Goal: Task Accomplishment & Management: Use online tool/utility

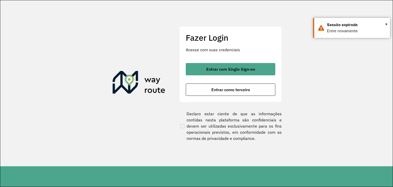
click at [205, 61] on div "Fazer Login Acesse com suas credenciais Entrar com Single Sign-on Entrar como t…" at bounding box center [230, 64] width 102 height 76
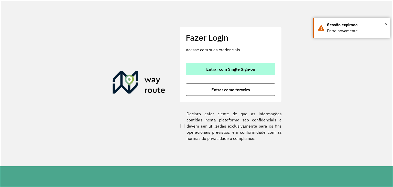
click at [210, 67] on span "Entrar com Single Sign-on" at bounding box center [230, 69] width 49 height 4
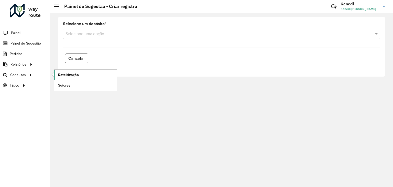
click at [65, 75] on span "Roteirização" at bounding box center [68, 74] width 21 height 5
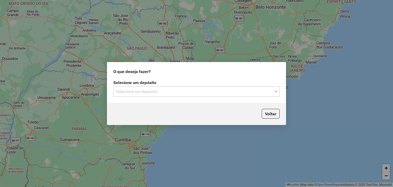
click at [169, 91] on input "text" at bounding box center [191, 91] width 151 height 6
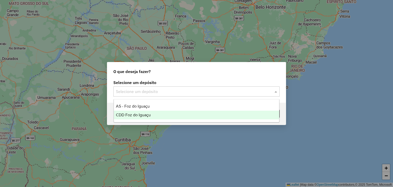
click at [135, 114] on span "CDD Foz do Iguaçu" at bounding box center [133, 114] width 35 height 4
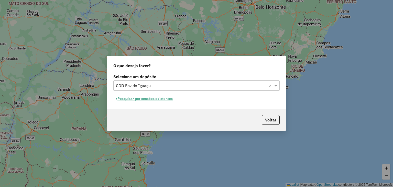
click at [148, 98] on button "Pesquisar por sessões existentes" at bounding box center [144, 99] width 62 height 8
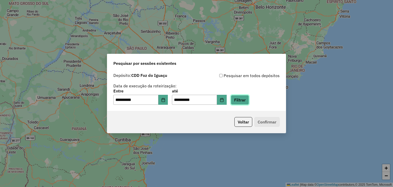
click at [245, 99] on button "Filtrar" at bounding box center [240, 100] width 18 height 10
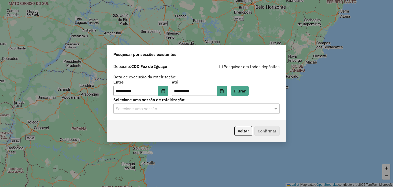
click at [223, 111] on input "text" at bounding box center [191, 109] width 151 height 6
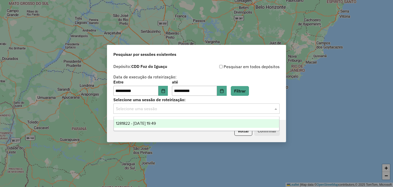
click at [192, 124] on div "1281822 - 24/09/2025 19:49" at bounding box center [196, 123] width 165 height 9
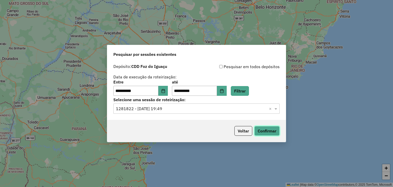
click at [264, 132] on button "Confirmar" at bounding box center [266, 131] width 25 height 10
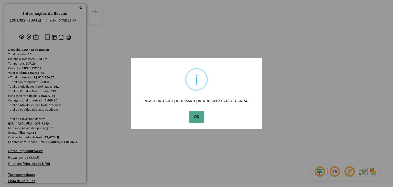
click at [189, 111] on button "OK" at bounding box center [196, 117] width 15 height 12
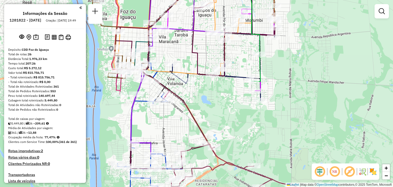
drag, startPoint x: 219, startPoint y: 73, endPoint x: 195, endPoint y: 91, distance: 29.3
click at [195, 91] on div "Janela de atendimento Grade de atendimento Capacidade Transportadoras Veículos …" at bounding box center [196, 93] width 393 height 187
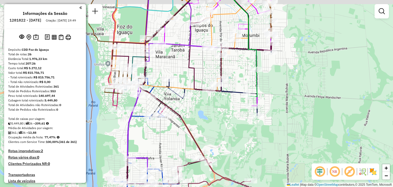
drag, startPoint x: 196, startPoint y: 32, endPoint x: 190, endPoint y: 70, distance: 37.8
click at [190, 70] on icon at bounding box center [172, 82] width 90 height 173
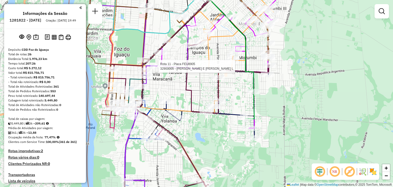
select select "**********"
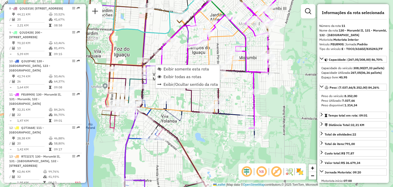
scroll to position [500, 0]
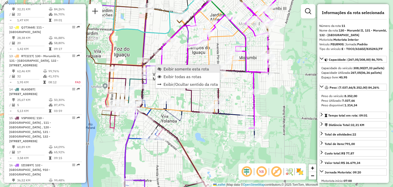
click at [167, 68] on span "Exibir somente esta rota" at bounding box center [185, 69] width 45 height 4
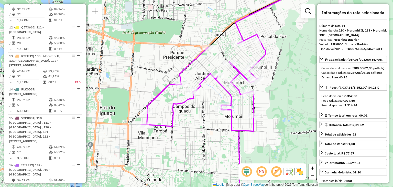
drag, startPoint x: 186, startPoint y: 110, endPoint x: 209, endPoint y: 113, distance: 23.6
click at [209, 113] on div "Janela de atendimento Grade de atendimento Capacidade Transportadoras Veículos …" at bounding box center [196, 93] width 393 height 187
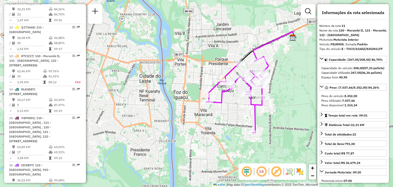
drag, startPoint x: 289, startPoint y: 96, endPoint x: 284, endPoint y: 99, distance: 6.2
click at [284, 99] on div "Janela de atendimento Grade de atendimento Capacidade Transportadoras Veículos …" at bounding box center [196, 93] width 393 height 187
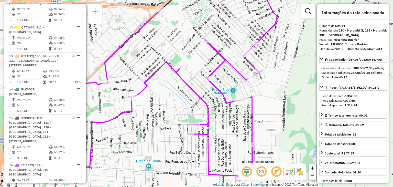
drag, startPoint x: 253, startPoint y: 88, endPoint x: 265, endPoint y: 77, distance: 16.3
click at [265, 77] on div "Janela de atendimento Grade de atendimento Capacidade Transportadoras Veículos …" at bounding box center [196, 93] width 393 height 187
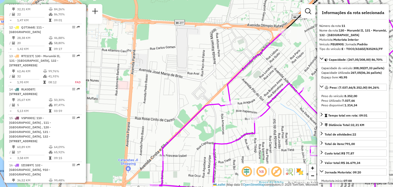
drag, startPoint x: 280, startPoint y: 131, endPoint x: 223, endPoint y: 92, distance: 68.7
click at [224, 92] on div "Janela de atendimento Grade de atendimento Capacidade Transportadoras Veículos …" at bounding box center [196, 93] width 393 height 187
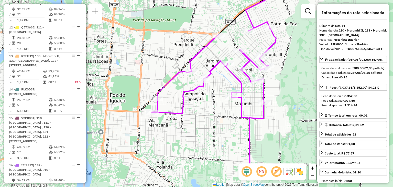
drag, startPoint x: 216, startPoint y: 116, endPoint x: 202, endPoint y: 100, distance: 21.4
click at [202, 100] on div "Janela de atendimento Grade de atendimento Capacidade Transportadoras Veículos …" at bounding box center [196, 93] width 393 height 187
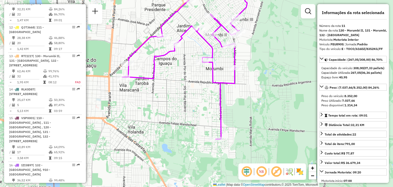
drag, startPoint x: 187, startPoint y: 62, endPoint x: 195, endPoint y: 46, distance: 17.7
click at [195, 46] on div "Janela de atendimento Grade de atendimento Capacidade Transportadoras Veículos …" at bounding box center [196, 93] width 393 height 187
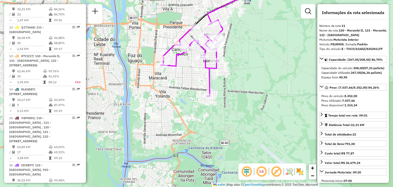
drag, startPoint x: 236, startPoint y: 38, endPoint x: 254, endPoint y: 47, distance: 20.7
click at [254, 47] on div "Janela de atendimento Grade de atendimento Capacidade Transportadoras Veículos …" at bounding box center [196, 93] width 393 height 187
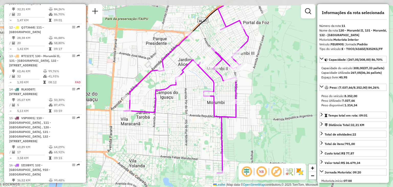
drag, startPoint x: 237, startPoint y: 55, endPoint x: 255, endPoint y: 78, distance: 29.3
click at [256, 80] on div "Janela de atendimento Grade de atendimento Capacidade Transportadoras Veículos …" at bounding box center [196, 93] width 393 height 187
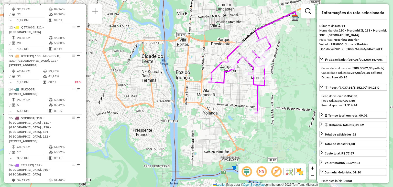
click at [289, 120] on div "Janela de atendimento Grade de atendimento Capacidade Transportadoras Veículos …" at bounding box center [196, 93] width 393 height 187
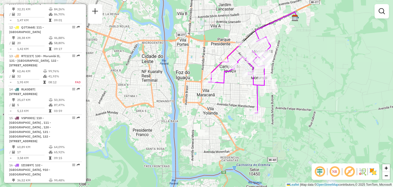
click at [247, 126] on div "Janela de atendimento Grade de atendimento Capacidade Transportadoras Veículos …" at bounding box center [196, 93] width 393 height 187
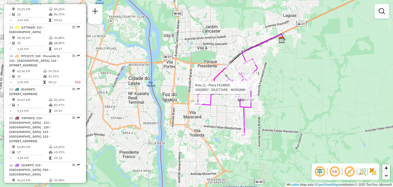
select select "**********"
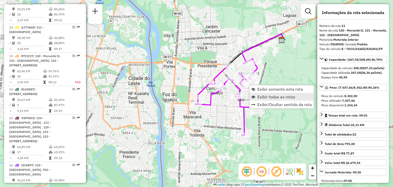
click at [276, 97] on span "Exibir todas as rotas" at bounding box center [276, 97] width 38 height 4
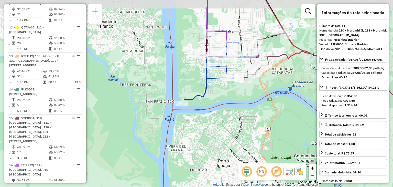
drag, startPoint x: 248, startPoint y: 46, endPoint x: 247, endPoint y: 76, distance: 30.7
click at [247, 76] on div "Janela de atendimento Grade de atendimento Capacidade Transportadoras Veículos …" at bounding box center [196, 93] width 393 height 187
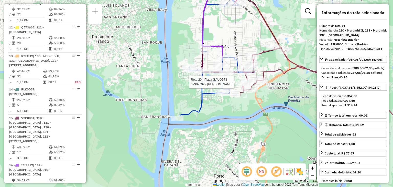
drag, startPoint x: 282, startPoint y: 61, endPoint x: 266, endPoint y: 63, distance: 16.7
click at [271, 65] on div "Rota 20 - Placa GAU0G73 32909792 - [PERSON_NAME] MATOS Janela de atendimento Gr…" at bounding box center [196, 93] width 393 height 187
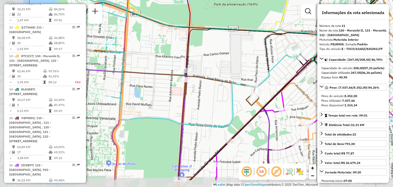
drag, startPoint x: 263, startPoint y: 30, endPoint x: 319, endPoint y: -17, distance: 73.2
click at [319, 0] on html "Aguarde... Pop-up bloqueado! Seu navegador bloqueou automáticamente a abertura …" at bounding box center [196, 93] width 393 height 187
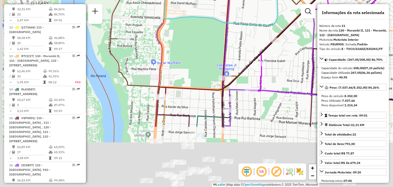
drag, startPoint x: 213, startPoint y: 114, endPoint x: 243, endPoint y: 28, distance: 91.9
click at [243, 28] on div "Rota 20 - Placa GAU0G73 32909792 - [PERSON_NAME] MATOS Janela de atendimento Gr…" at bounding box center [196, 93] width 393 height 187
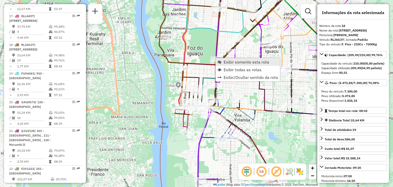
scroll to position [727, 0]
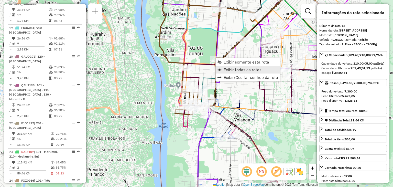
click at [233, 68] on span "Exibir todas as rotas" at bounding box center [242, 69] width 38 height 4
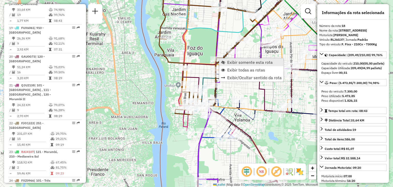
click at [237, 64] on span "Exibir somente esta rota" at bounding box center [249, 62] width 45 height 4
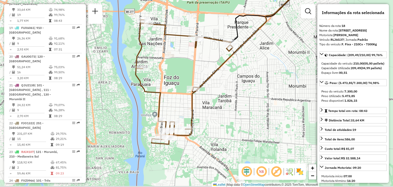
drag, startPoint x: 201, startPoint y: 93, endPoint x: 246, endPoint y: 72, distance: 49.7
click at [246, 72] on div "Janela de atendimento Grade de atendimento Capacidade Transportadoras Veículos …" at bounding box center [196, 93] width 393 height 187
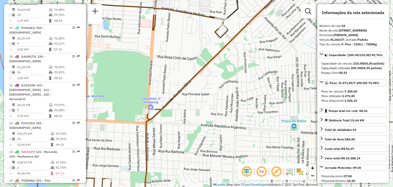
drag, startPoint x: 228, startPoint y: 53, endPoint x: 247, endPoint y: 59, distance: 19.7
click at [245, 64] on div "Janela de atendimento Grade de atendimento Capacidade Transportadoras Veículos …" at bounding box center [196, 93] width 393 height 187
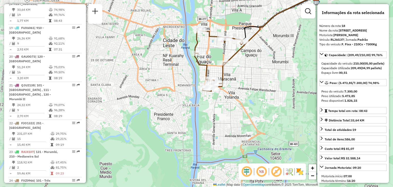
drag, startPoint x: 196, startPoint y: 63, endPoint x: 234, endPoint y: 64, distance: 37.6
click at [227, 67] on icon at bounding box center [218, 60] width 48 height 62
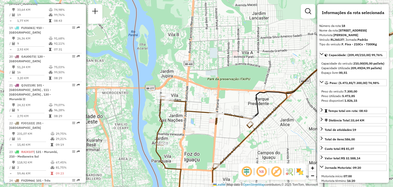
drag, startPoint x: 212, startPoint y: 96, endPoint x: 213, endPoint y: 63, distance: 33.5
click at [213, 65] on div "Janela de atendimento Grade de atendimento Capacidade Transportadoras Veículos …" at bounding box center [196, 93] width 393 height 187
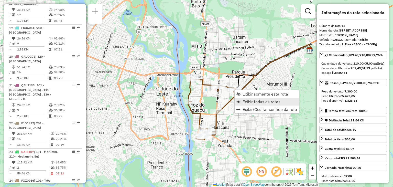
click at [259, 101] on span "Exibir todas as rotas" at bounding box center [261, 101] width 38 height 4
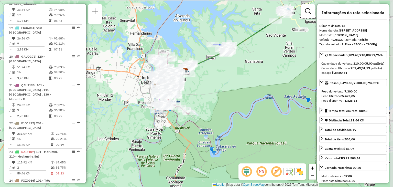
drag, startPoint x: 269, startPoint y: 69, endPoint x: 212, endPoint y: 77, distance: 57.5
click at [213, 76] on div "Janela de atendimento Grade de atendimento Capacidade Transportadoras Veículos …" at bounding box center [196, 93] width 393 height 187
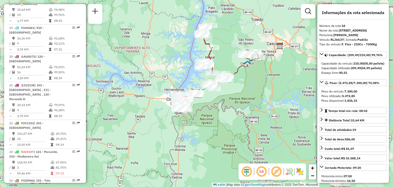
drag, startPoint x: 266, startPoint y: 35, endPoint x: 233, endPoint y: 73, distance: 49.6
click at [233, 73] on icon at bounding box center [241, 62] width 35 height 27
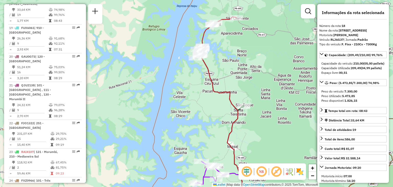
drag, startPoint x: 214, startPoint y: 41, endPoint x: 220, endPoint y: 70, distance: 29.5
click at [220, 70] on div "Rota 22 - Placa FJO1322 32908861 - M D LAVACAR E TRANSPORTE LTDA Rota 22 - Plac…" at bounding box center [196, 93] width 393 height 187
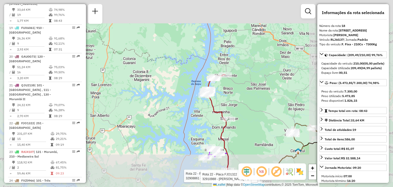
drag, startPoint x: 205, startPoint y: 128, endPoint x: 221, endPoint y: 25, distance: 104.6
click at [221, 31] on div "Rota 22 - Placa FJO1322 32908861 - M D LAVACAR E TRANSPORTE LTDA Rota 22 - Plac…" at bounding box center [196, 93] width 393 height 187
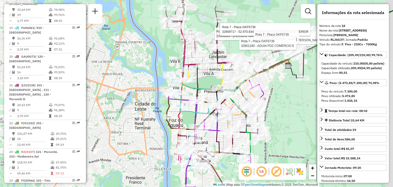
drag, startPoint x: 199, startPoint y: 40, endPoint x: 187, endPoint y: 73, distance: 34.6
click at [187, 73] on icon at bounding box center [234, 45] width 110 height 55
